Goal: Information Seeking & Learning: Find specific fact

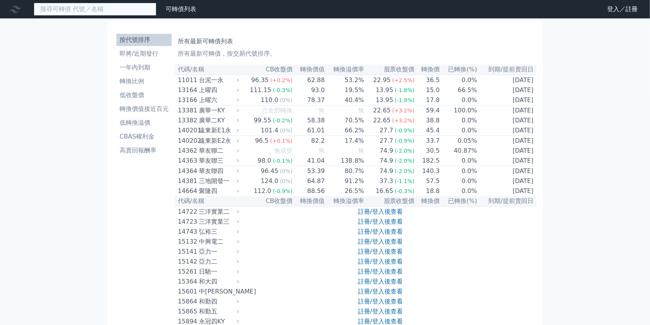
click at [101, 7] on input at bounding box center [95, 9] width 123 height 13
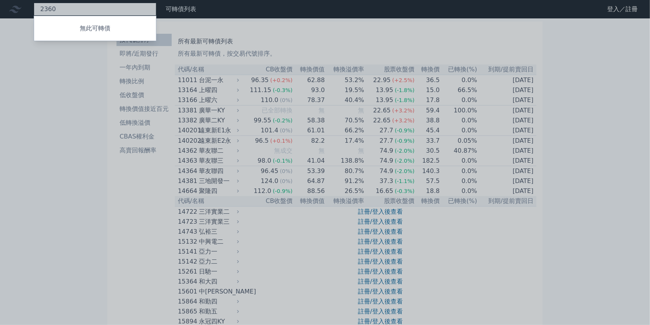
type input "2360"
drag, startPoint x: 90, startPoint y: 11, endPoint x: 0, endPoint y: 16, distance: 89.9
click at [0, 16] on div at bounding box center [325, 162] width 650 height 325
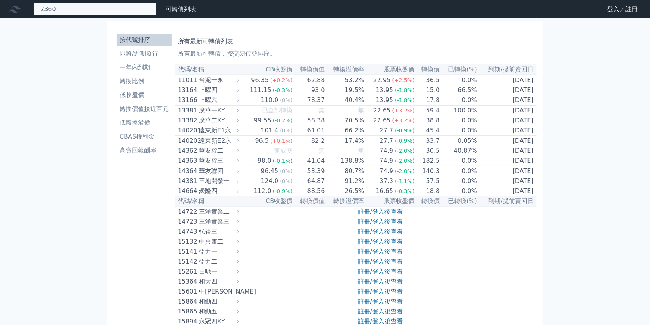
click at [83, 12] on div "2360 無此可轉債" at bounding box center [95, 9] width 123 height 13
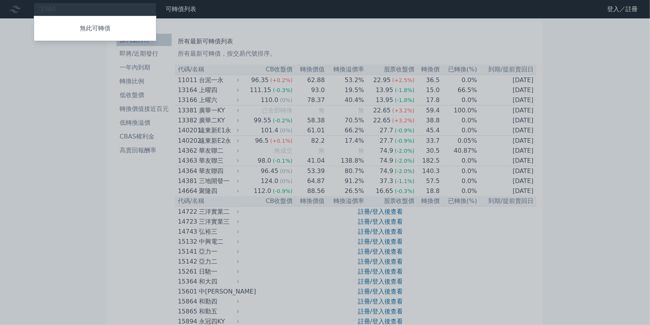
drag, startPoint x: 83, startPoint y: 12, endPoint x: 61, endPoint y: 10, distance: 21.5
click at [37, 9] on div at bounding box center [325, 162] width 650 height 325
click at [61, 10] on div "2360 無此可轉債" at bounding box center [95, 9] width 123 height 13
click at [61, 10] on div at bounding box center [325, 162] width 650 height 325
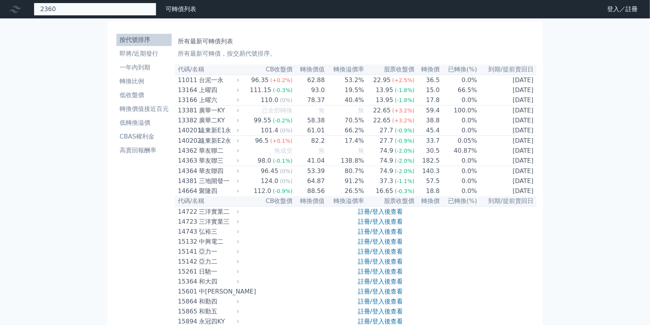
click at [61, 10] on div "2360 無此可轉債" at bounding box center [95, 9] width 123 height 13
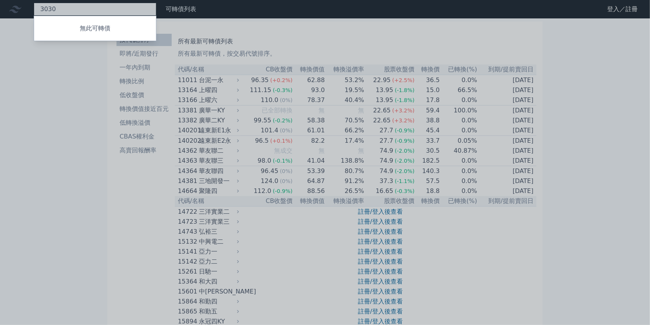
type input "3030"
drag, startPoint x: 95, startPoint y: 103, endPoint x: 107, endPoint y: 105, distance: 12.2
click at [95, 103] on div at bounding box center [325, 162] width 650 height 325
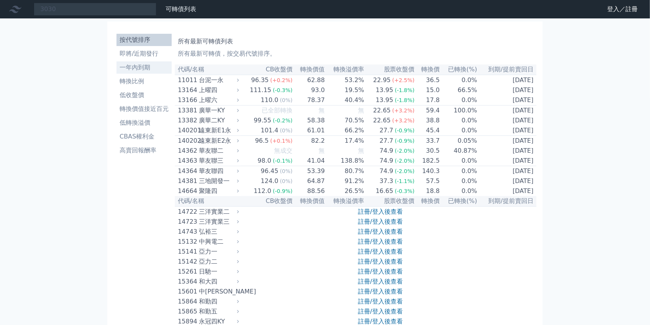
click at [147, 67] on li "一年內到期" at bounding box center [144, 67] width 55 height 9
